Goal: Transaction & Acquisition: Book appointment/travel/reservation

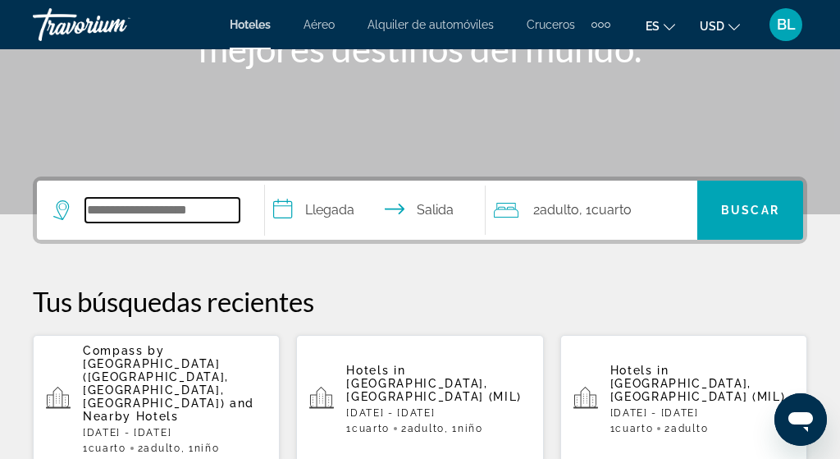
click at [121, 214] on input "Search widget" at bounding box center [162, 210] width 154 height 25
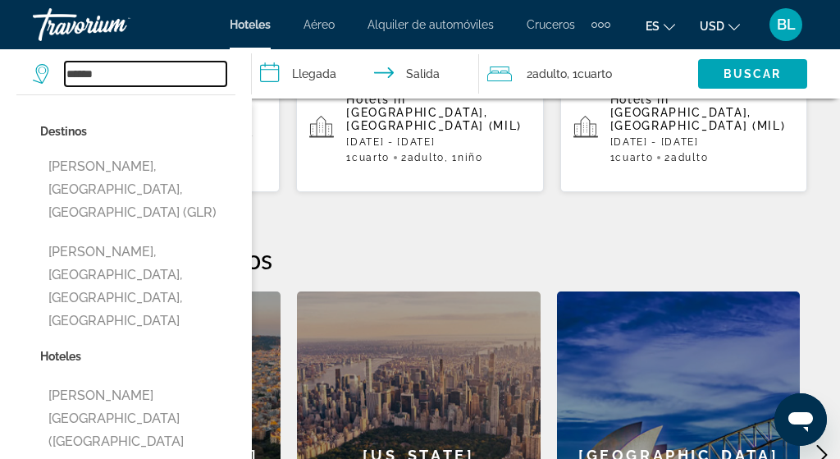
scroll to position [550, 0]
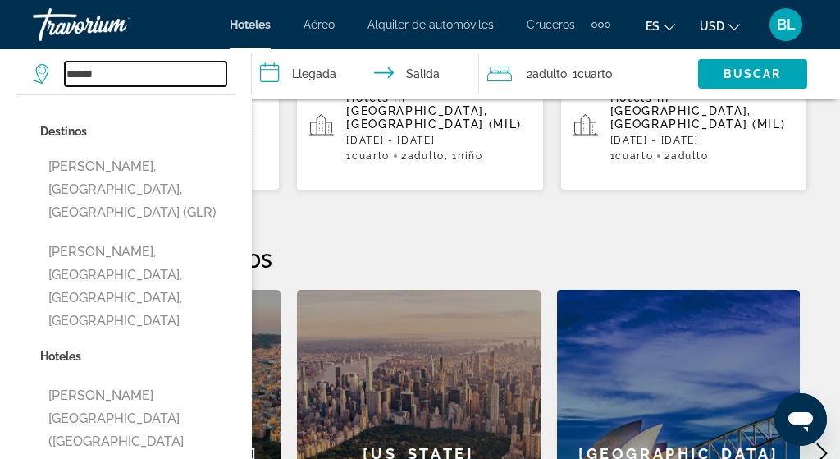
type input "**********"
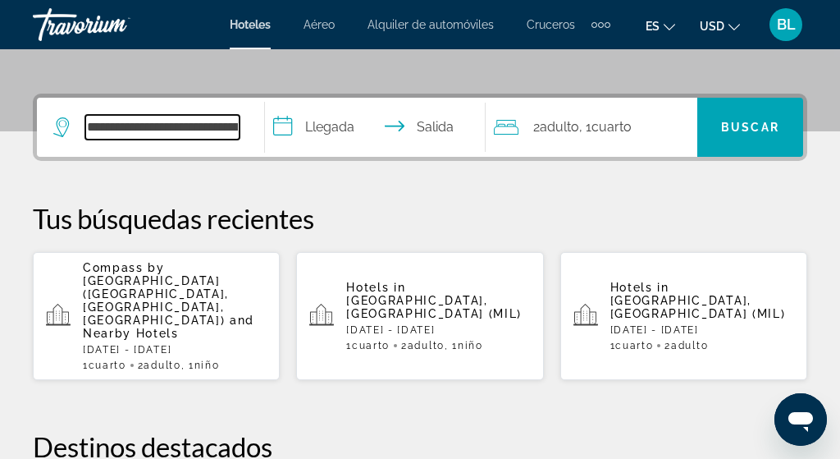
scroll to position [359, 0]
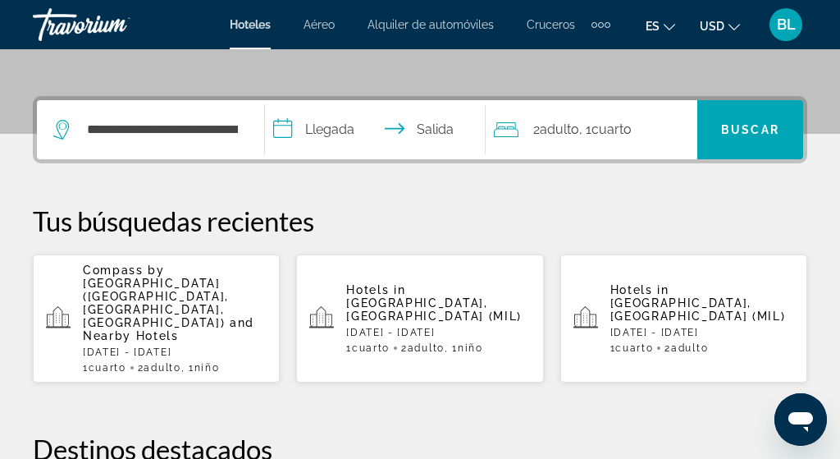
click at [592, 130] on span ", 1 Cuarto habitaciones" at bounding box center [605, 129] width 53 height 23
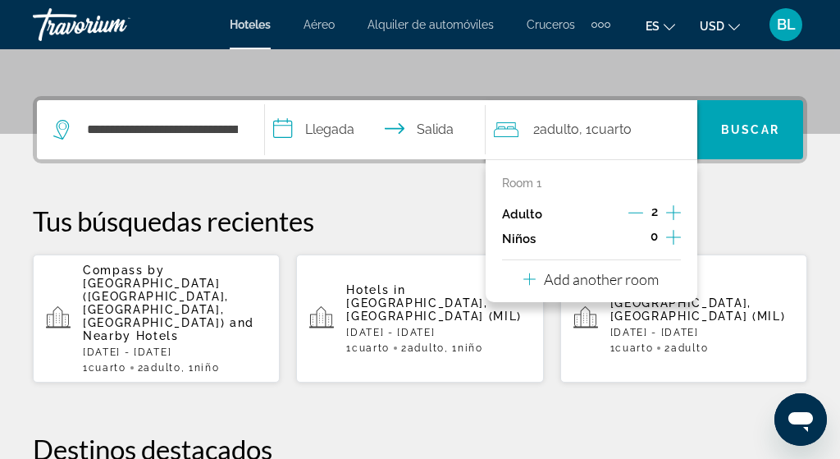
scroll to position [401, 0]
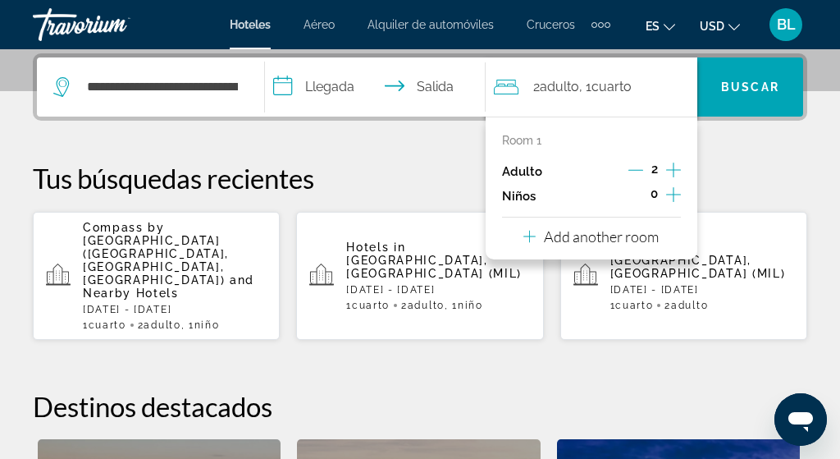
click at [676, 190] on icon "Increment children" at bounding box center [673, 195] width 15 height 20
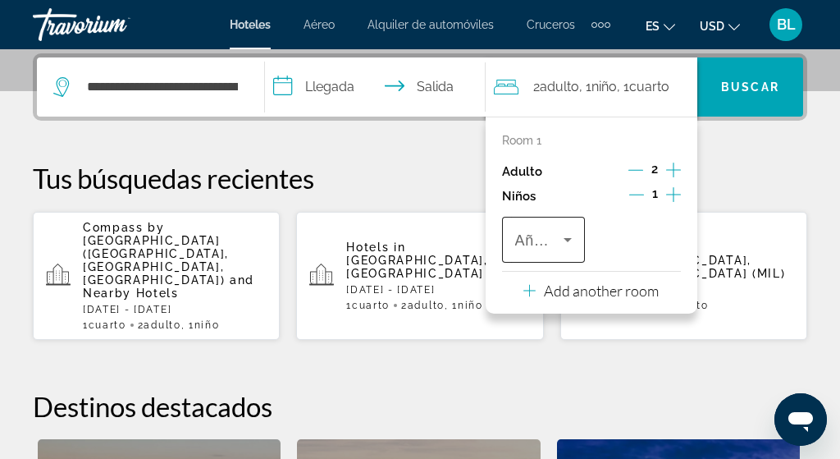
click at [546, 239] on span "Años" at bounding box center [532, 240] width 35 height 16
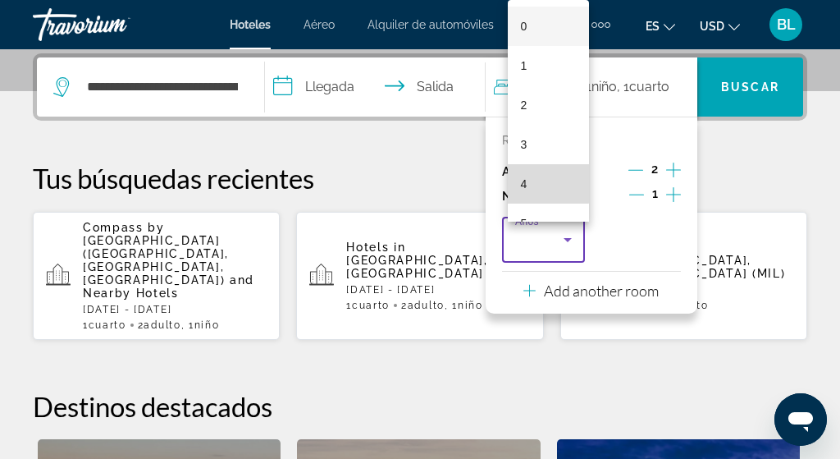
click at [541, 179] on mat-option "4" at bounding box center [548, 183] width 81 height 39
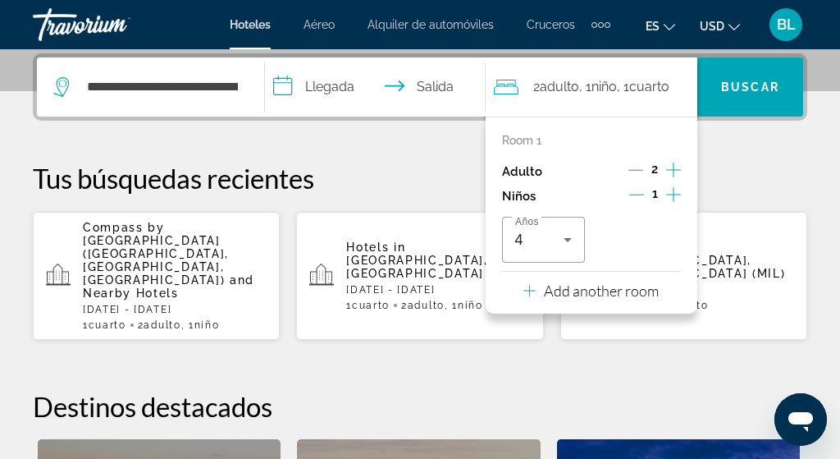
click at [424, 176] on p "Tus búsquedas recientes" at bounding box center [420, 178] width 774 height 33
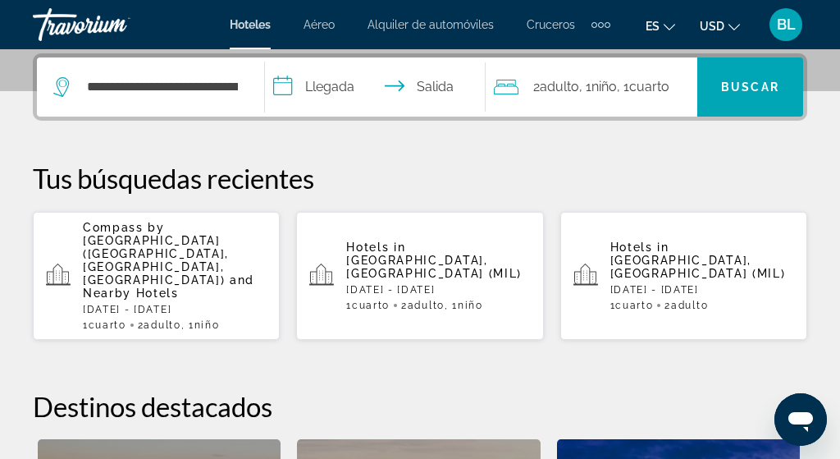
click at [337, 78] on input "**********" at bounding box center [378, 89] width 226 height 64
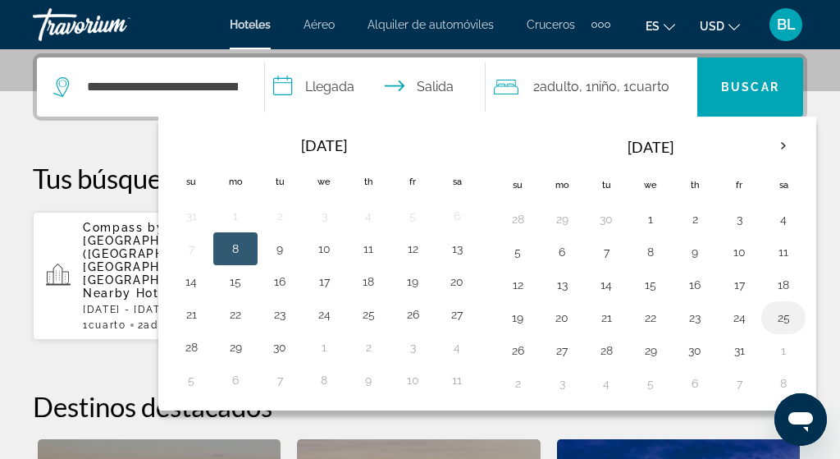
click at [792, 326] on button "25" at bounding box center [783, 317] width 26 height 23
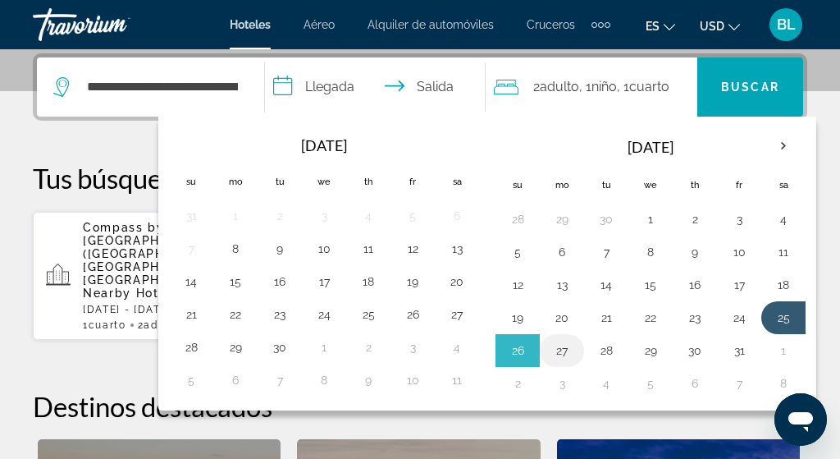
click at [575, 354] on button "27" at bounding box center [562, 350] width 26 height 23
type input "**********"
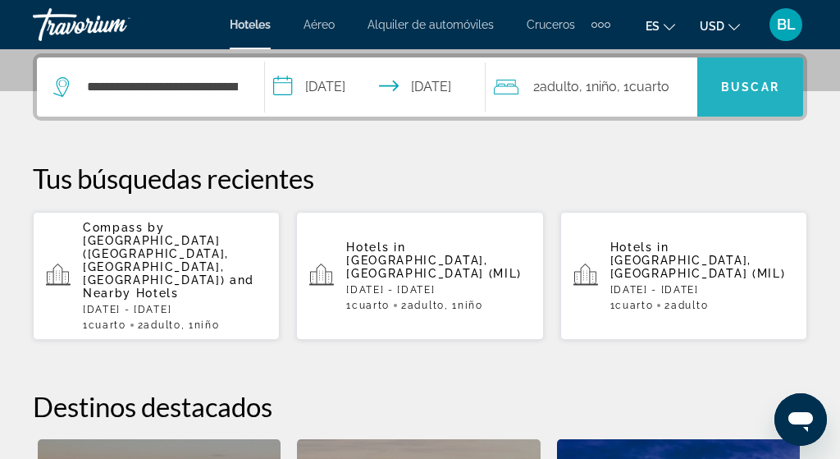
click at [744, 85] on span "Buscar" at bounding box center [750, 86] width 58 height 13
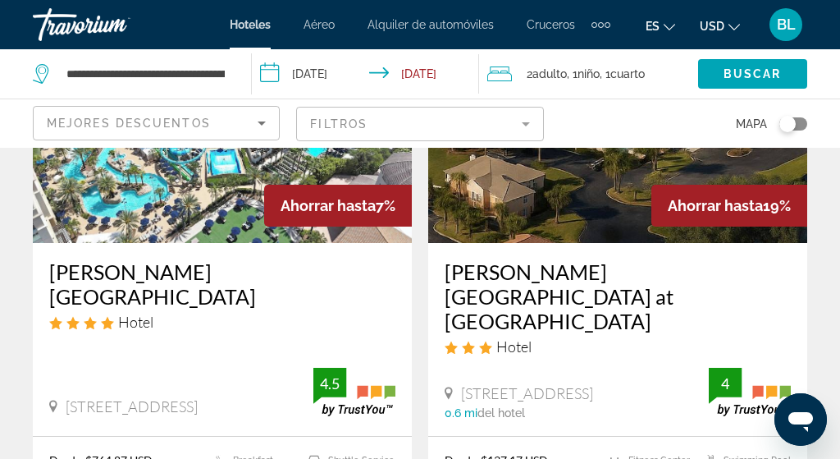
scroll to position [200, 0]
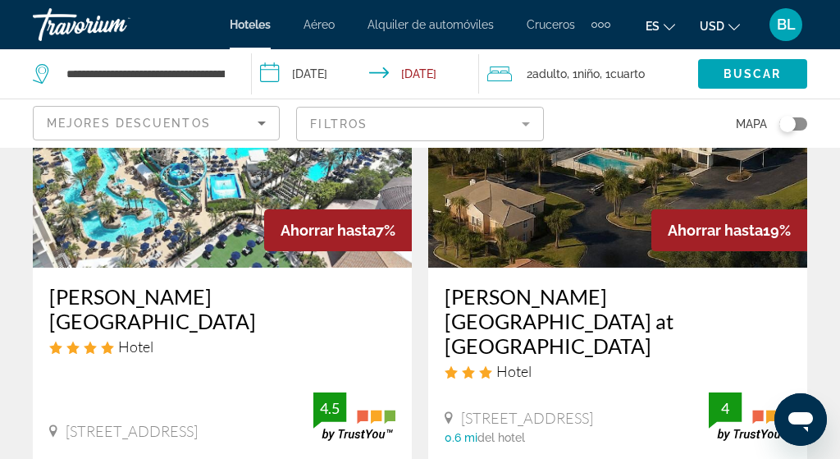
click at [235, 248] on img "Main content" at bounding box center [222, 136] width 379 height 263
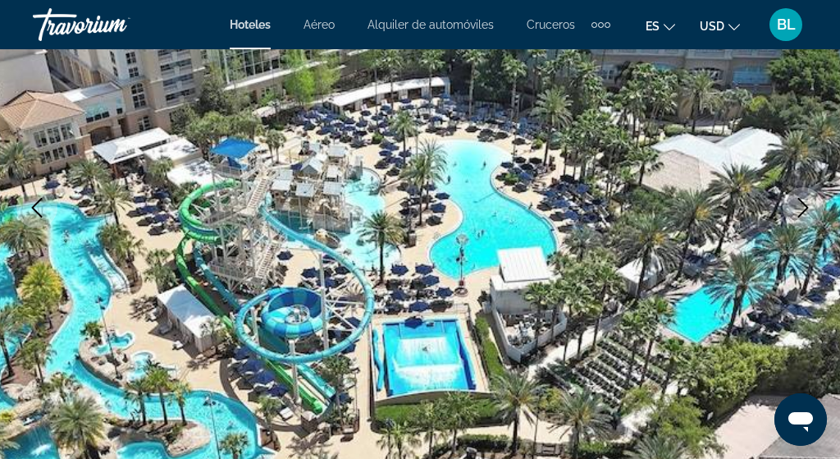
scroll to position [213, 0]
